Goal: Information Seeking & Learning: Check status

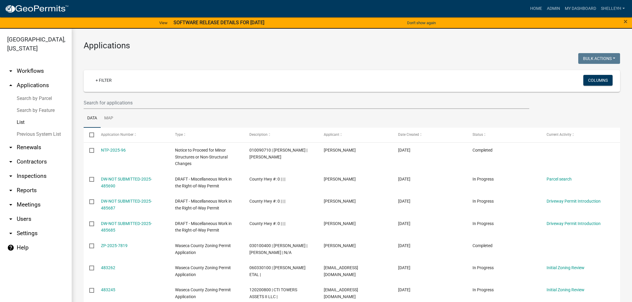
select select "1: 25"
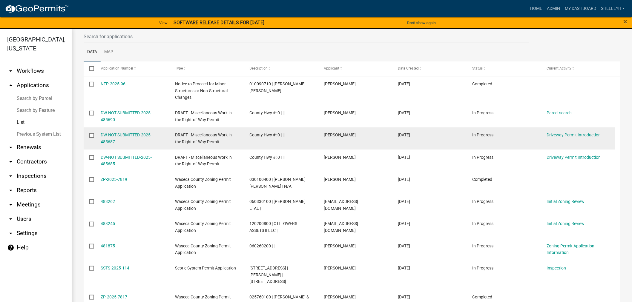
scroll to position [33, 0]
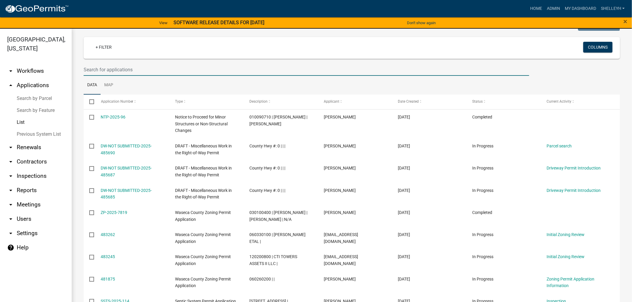
click at [133, 66] on input "text" at bounding box center [306, 70] width 445 height 12
type input "brandis"
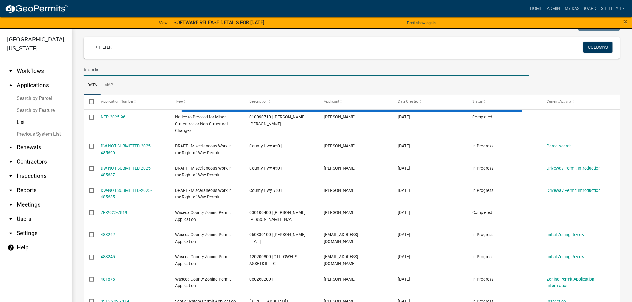
scroll to position [0, 0]
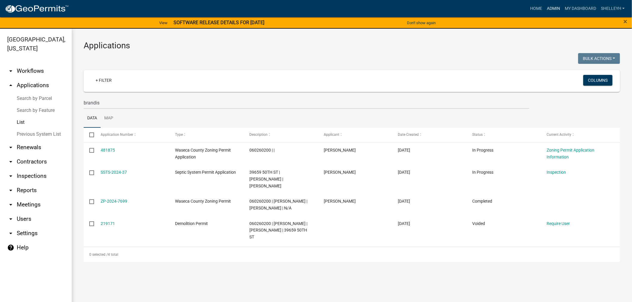
click at [552, 8] on link "Admin" at bounding box center [553, 8] width 18 height 11
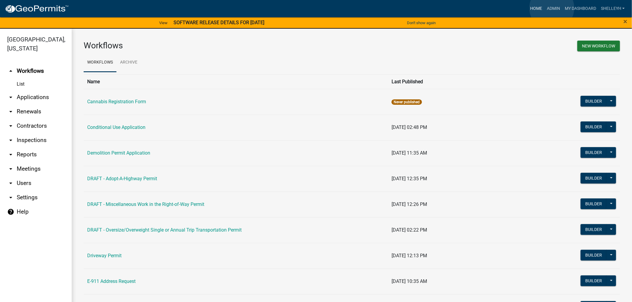
click at [538, 10] on link "Home" at bounding box center [536, 8] width 17 height 11
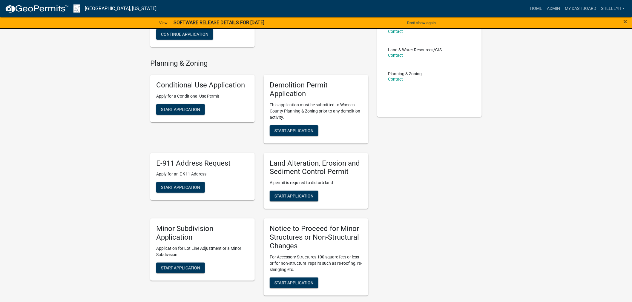
scroll to position [133, 0]
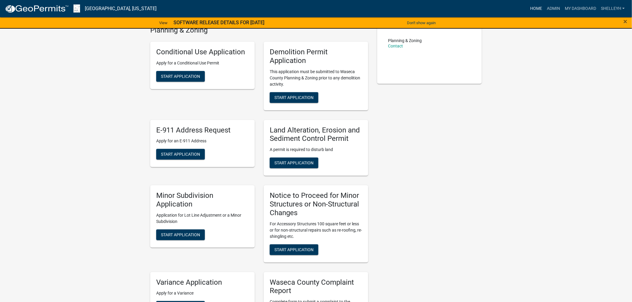
click at [535, 5] on link "Home" at bounding box center [536, 8] width 17 height 11
